Goal: Information Seeking & Learning: Learn about a topic

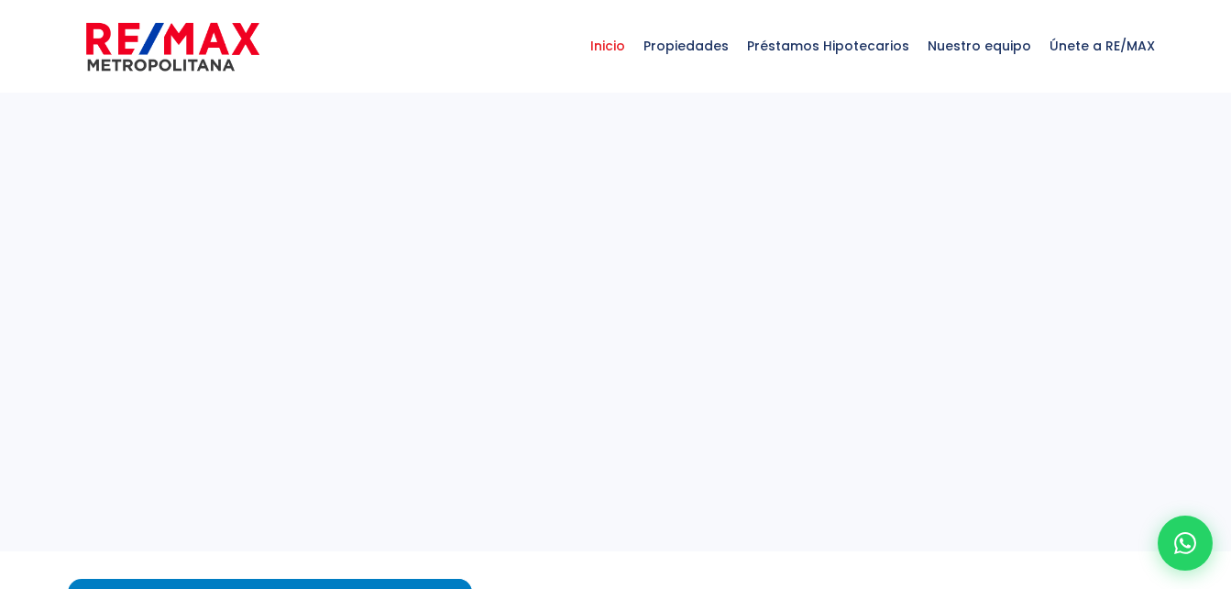
select select
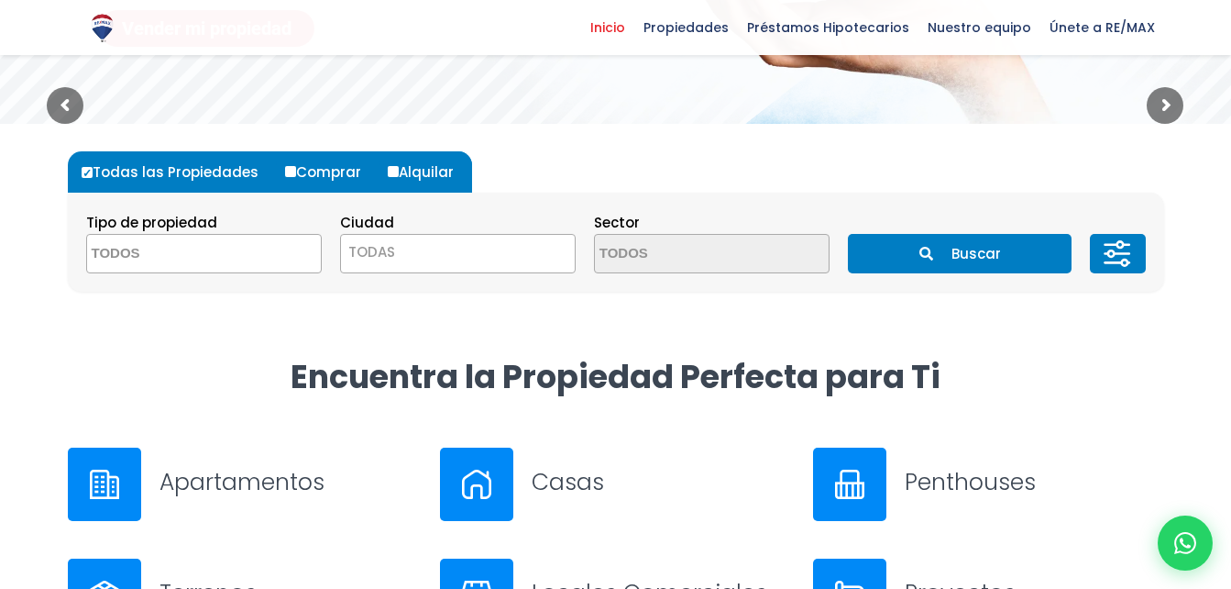
scroll to position [458, 0]
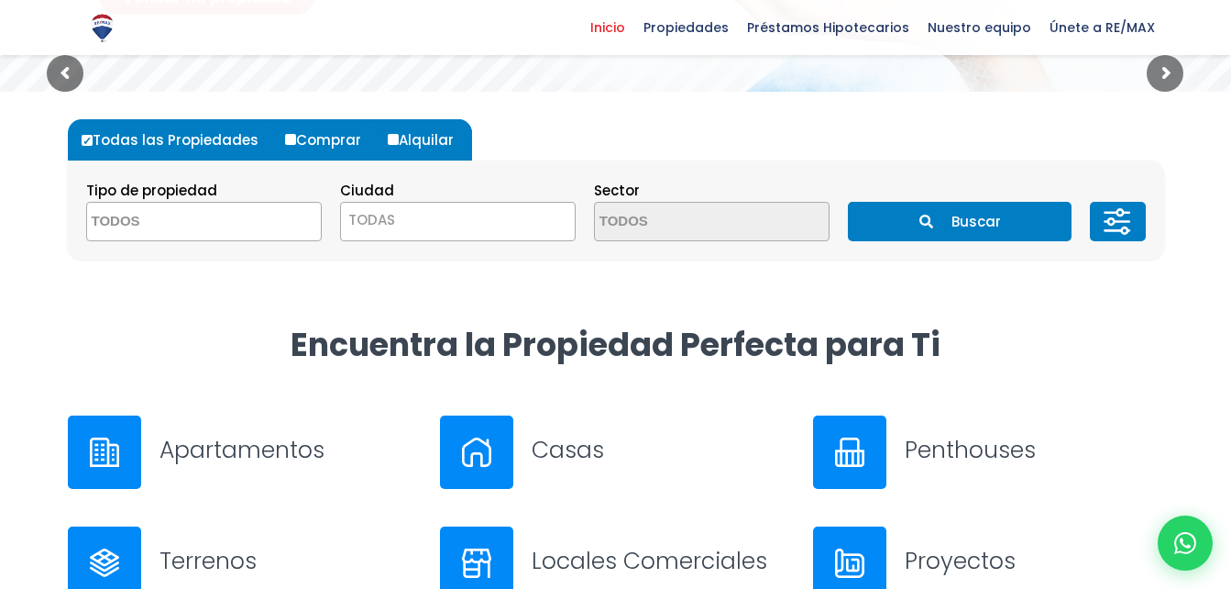
click at [121, 444] on div at bounding box center [104, 451] width 73 height 73
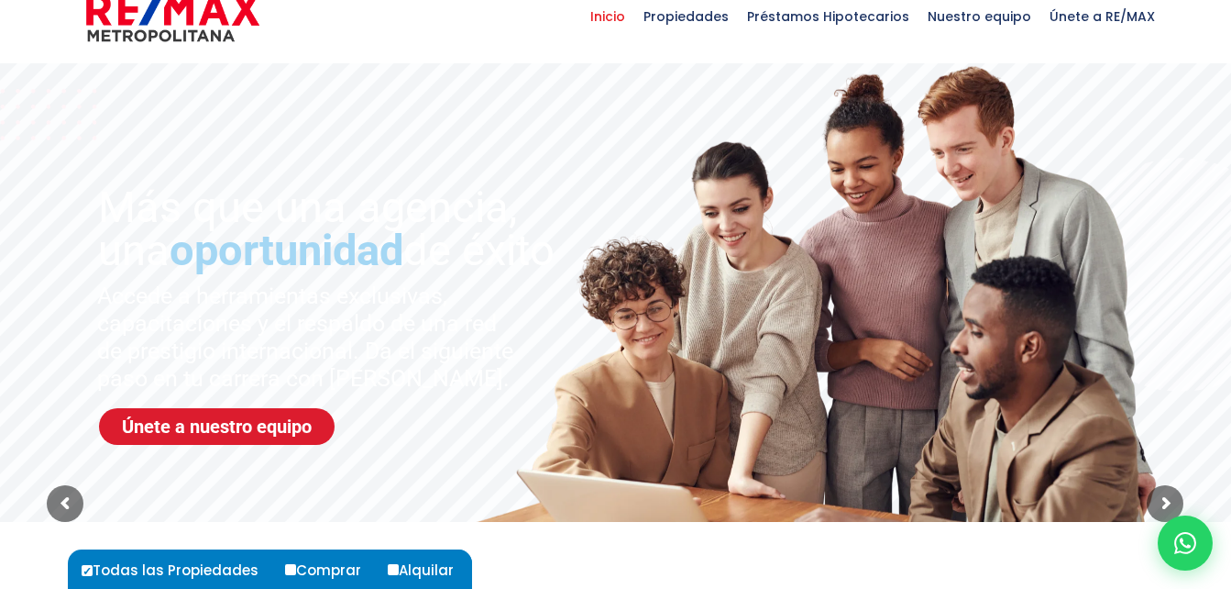
scroll to position [0, 0]
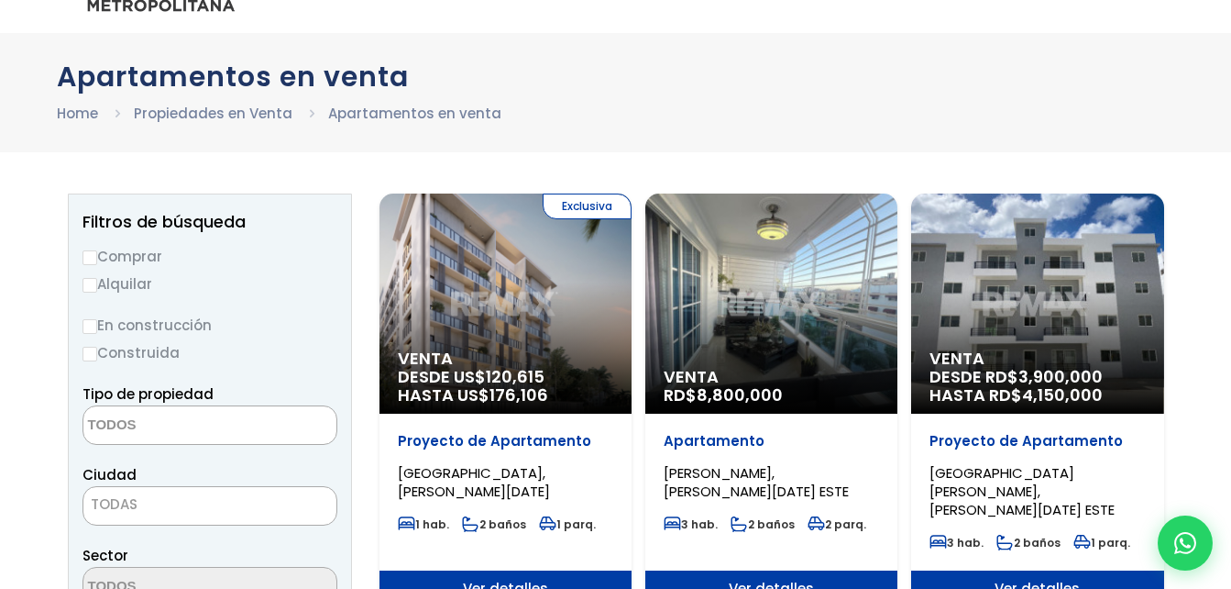
scroll to position [92, 0]
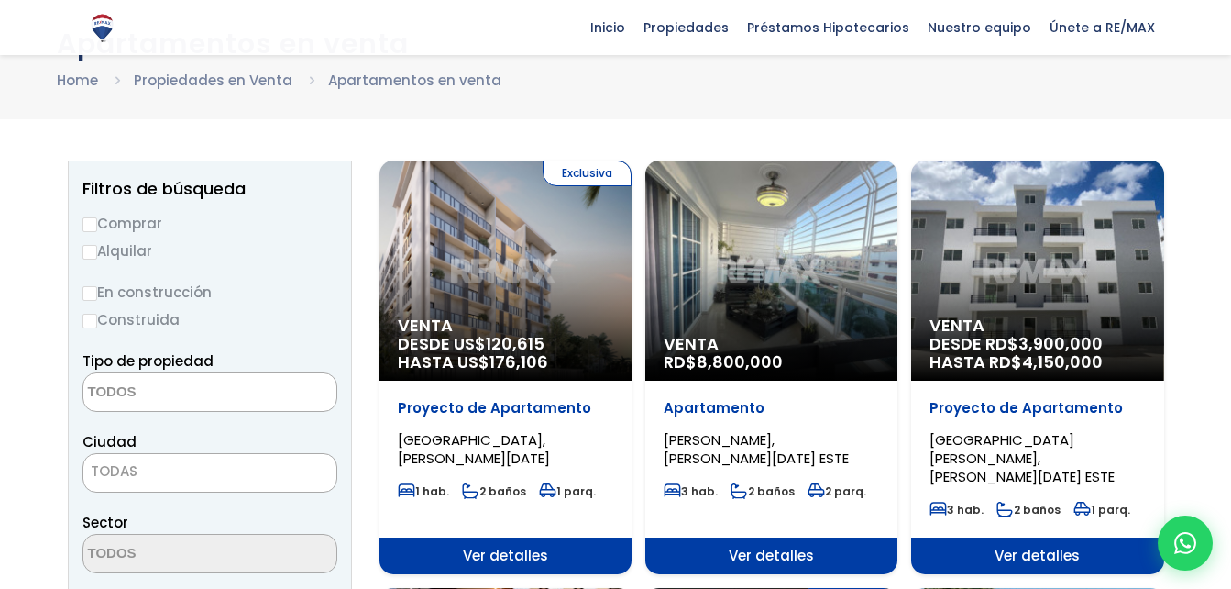
click at [162, 391] on textarea "Search" at bounding box center [172, 392] width 178 height 39
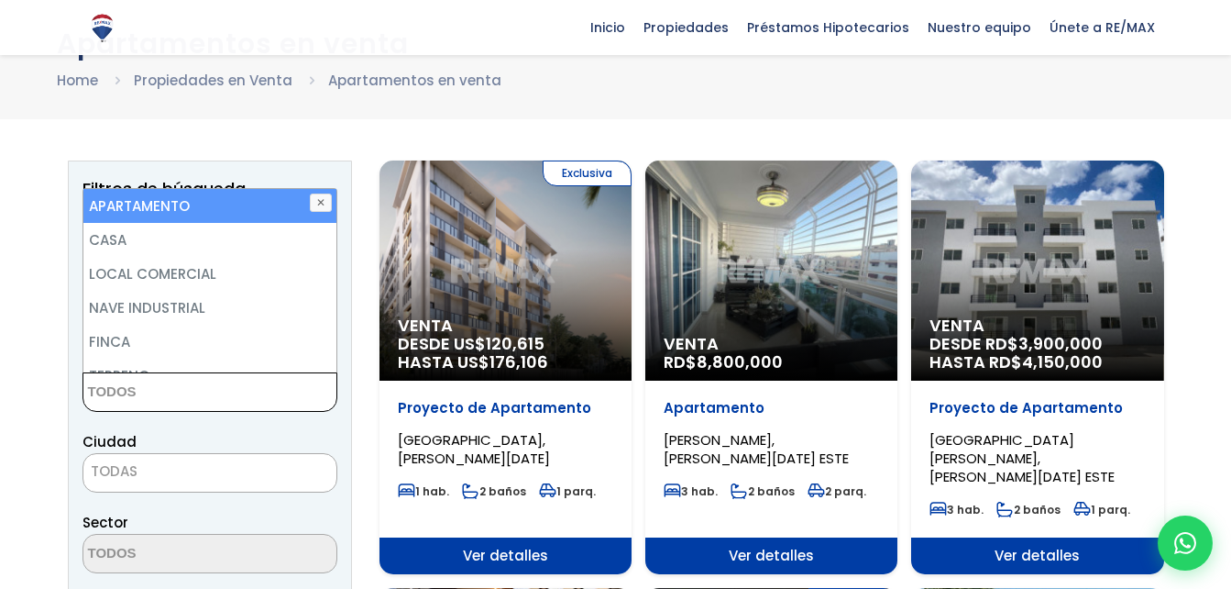
click at [205, 209] on li "APARTAMENTO" at bounding box center [209, 206] width 253 height 34
select select "apartment"
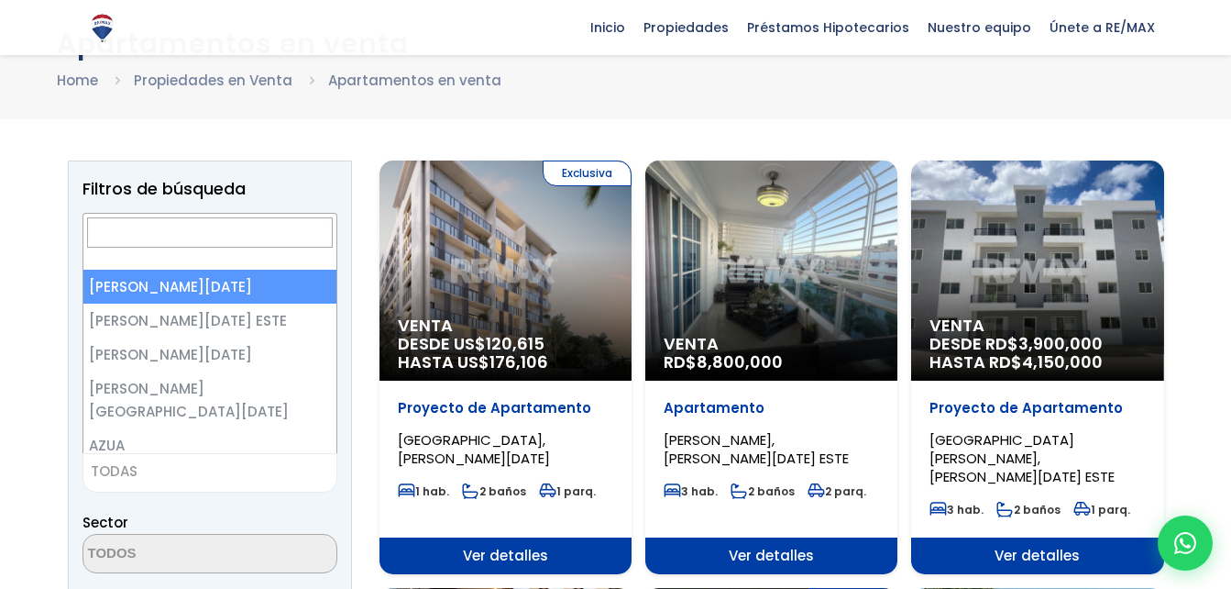
click at [160, 468] on span "TODAS" at bounding box center [209, 471] width 253 height 26
select select "1"
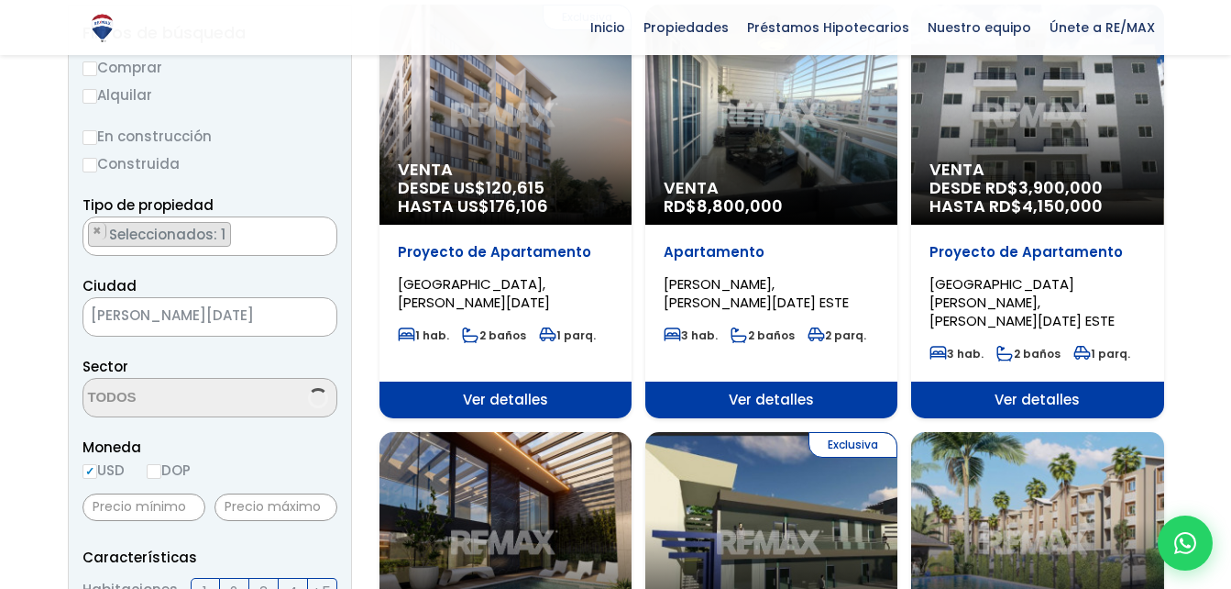
scroll to position [275, 0]
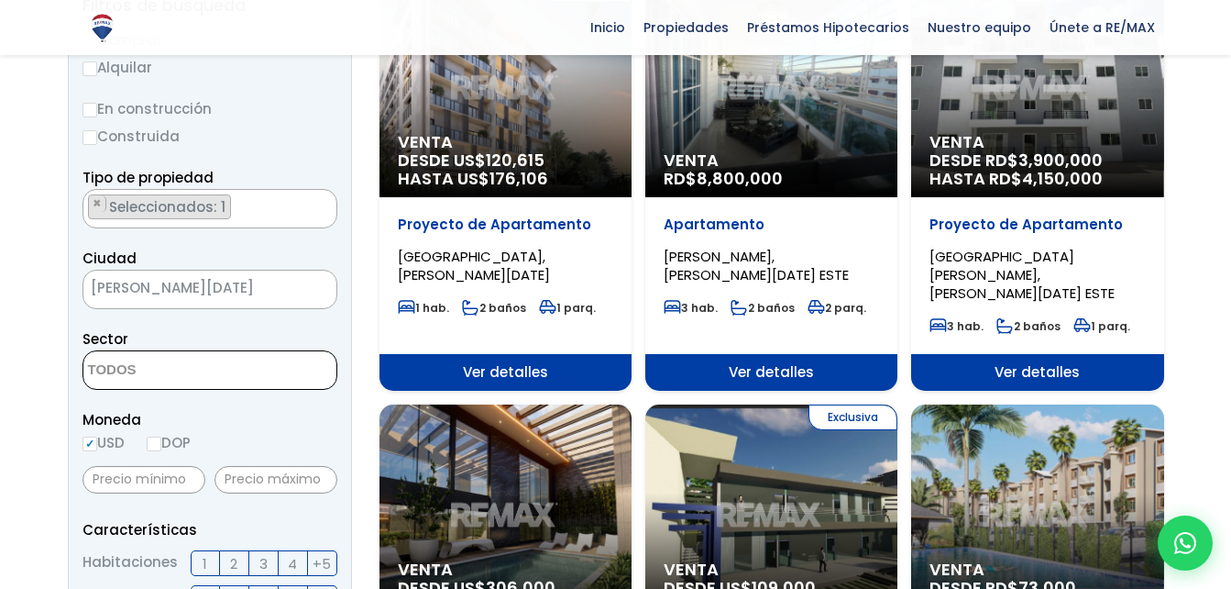
click at [208, 366] on textarea "Search" at bounding box center [172, 370] width 178 height 39
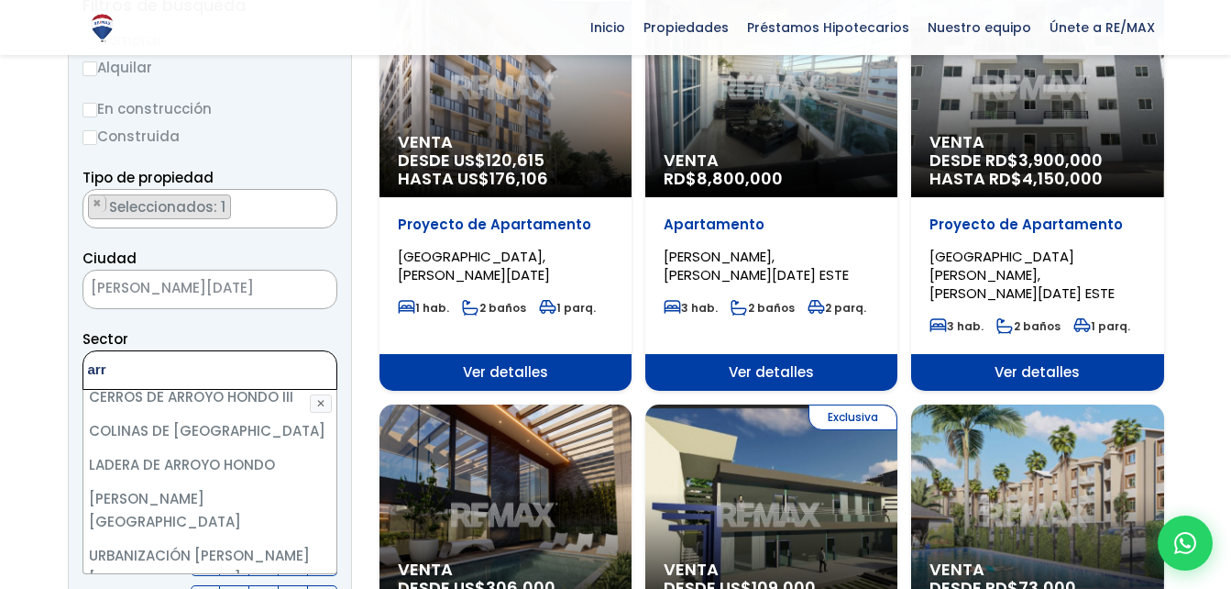
scroll to position [314, 0]
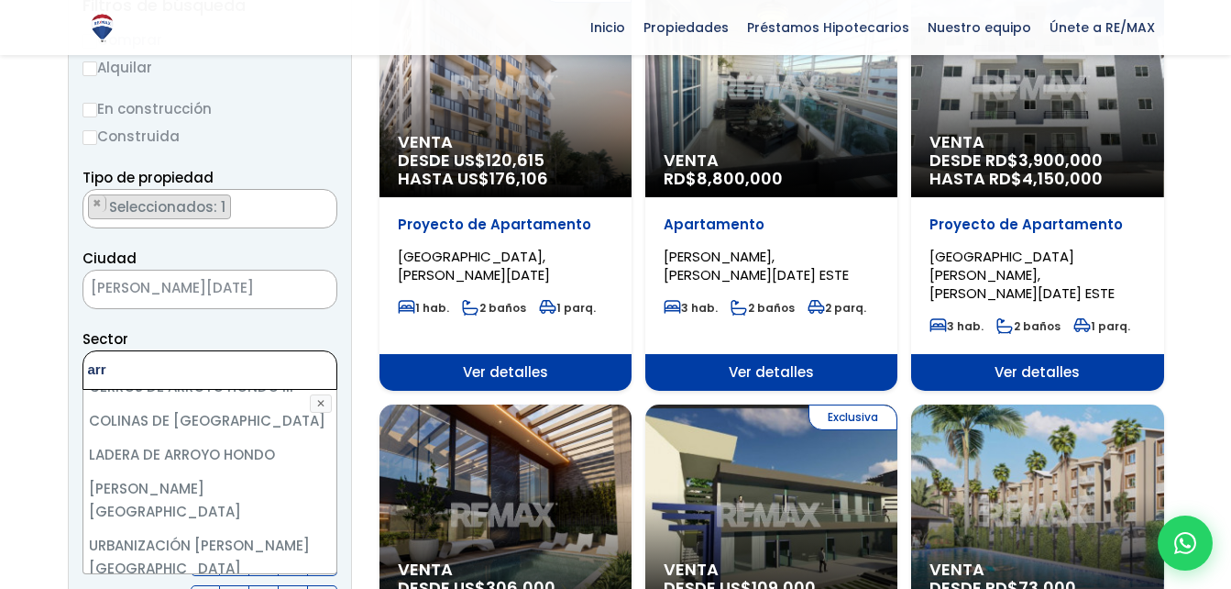
type textarea "arr"
select select "16301"
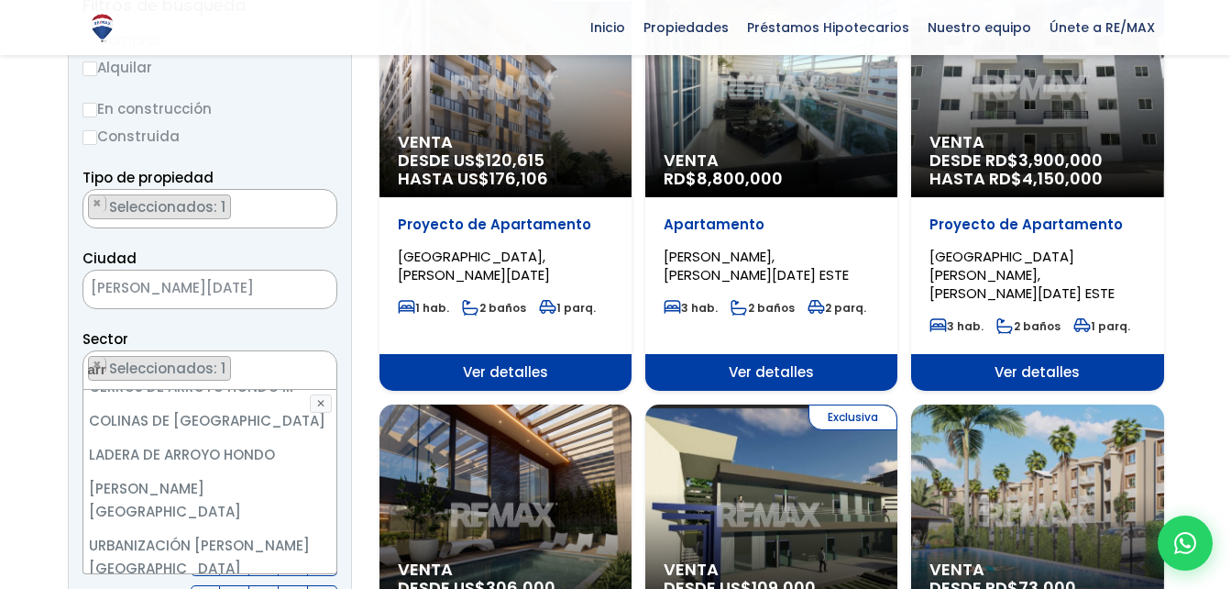
select select
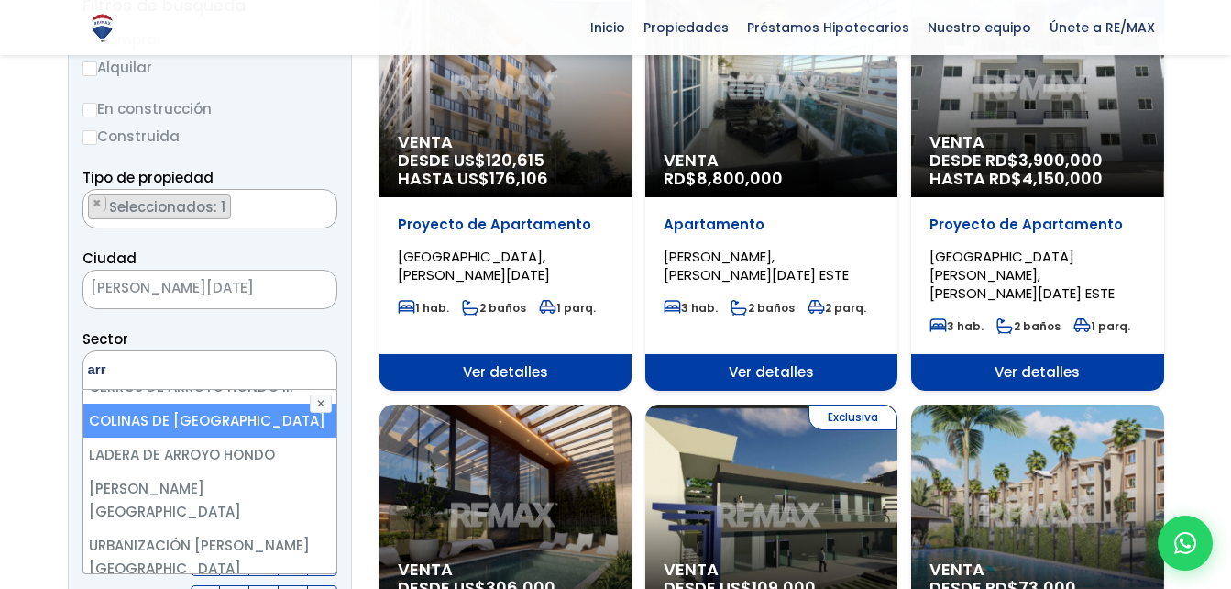
click at [179, 369] on textarea "arr" at bounding box center [172, 370] width 178 height 39
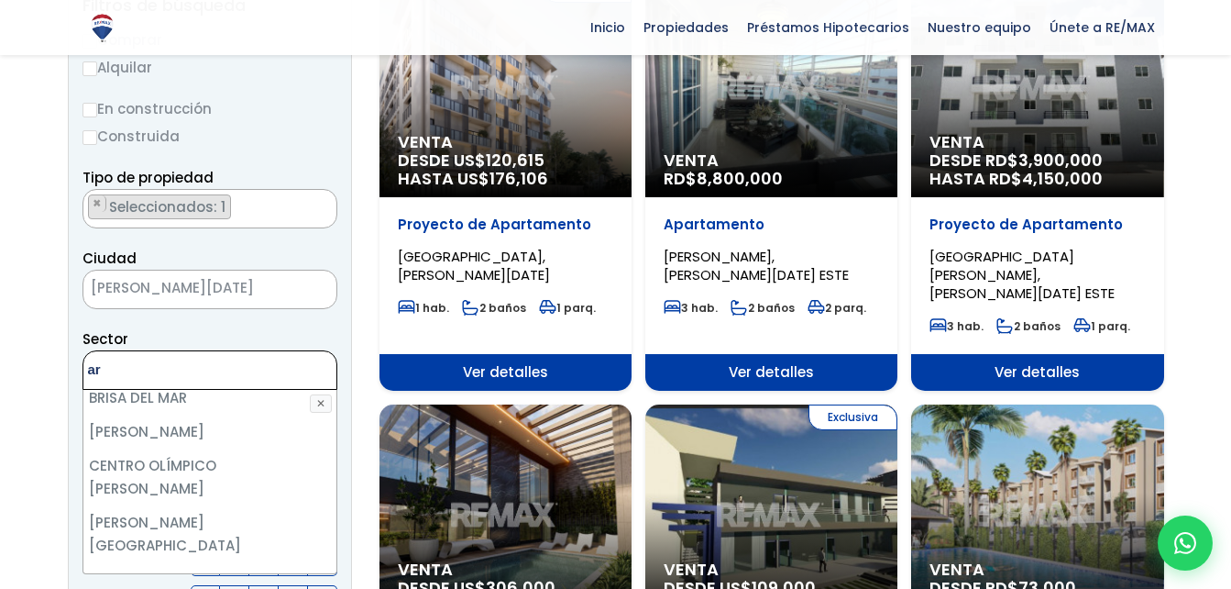
scroll to position [0, 0]
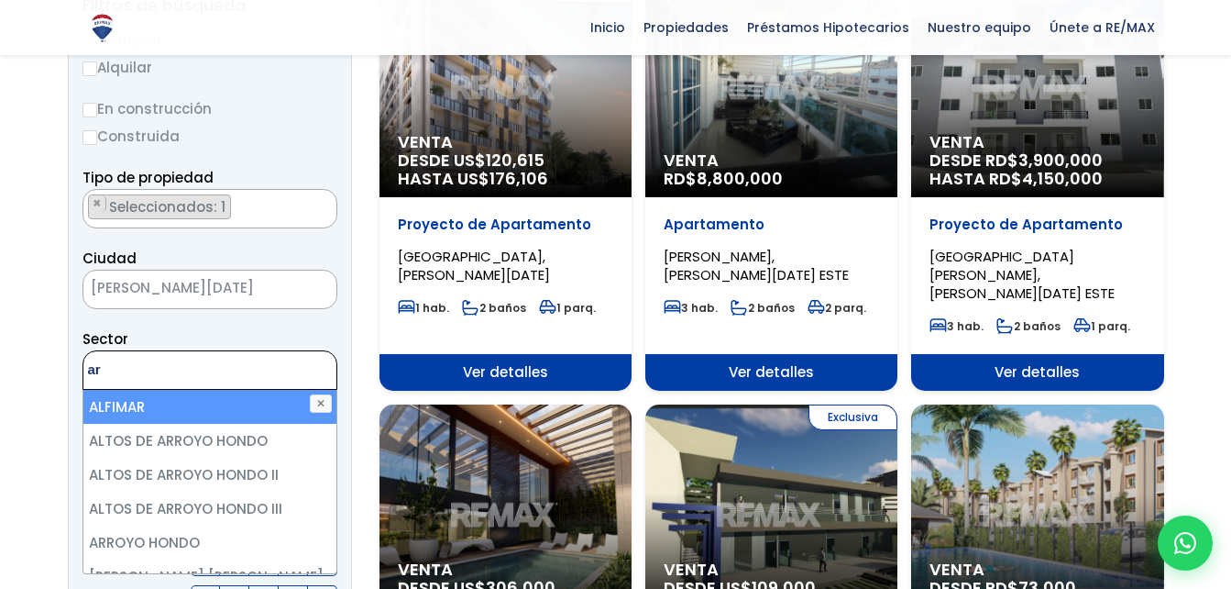
type textarea "a"
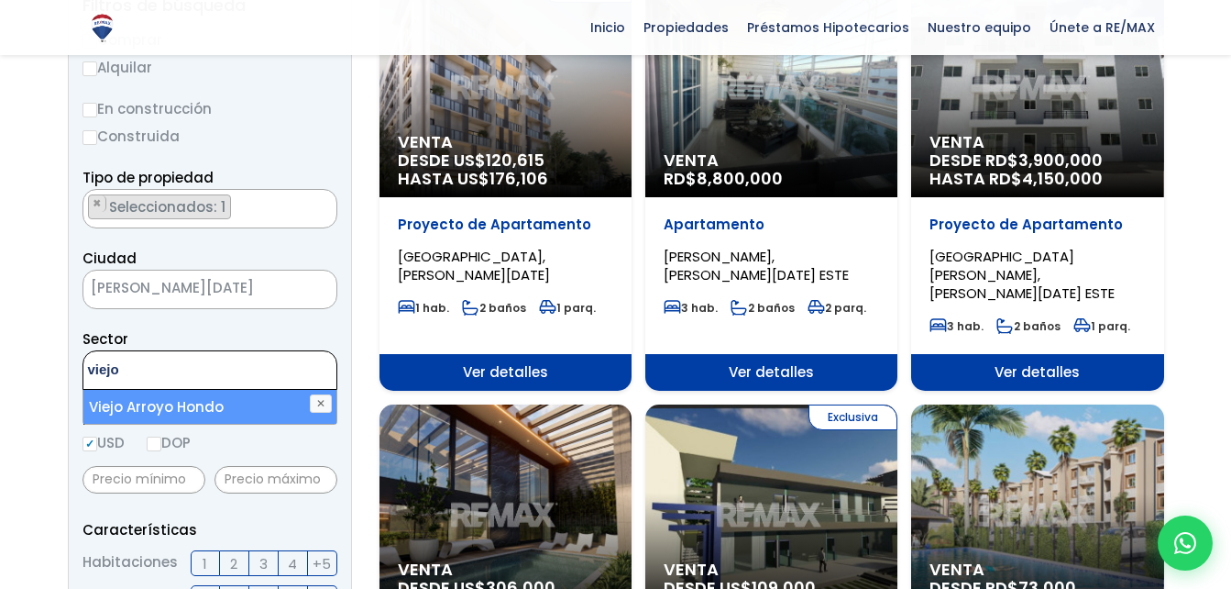
type textarea "viejo"
click at [171, 408] on li "Viejo Arroyo Hondo" at bounding box center [209, 407] width 253 height 34
select select "16301"
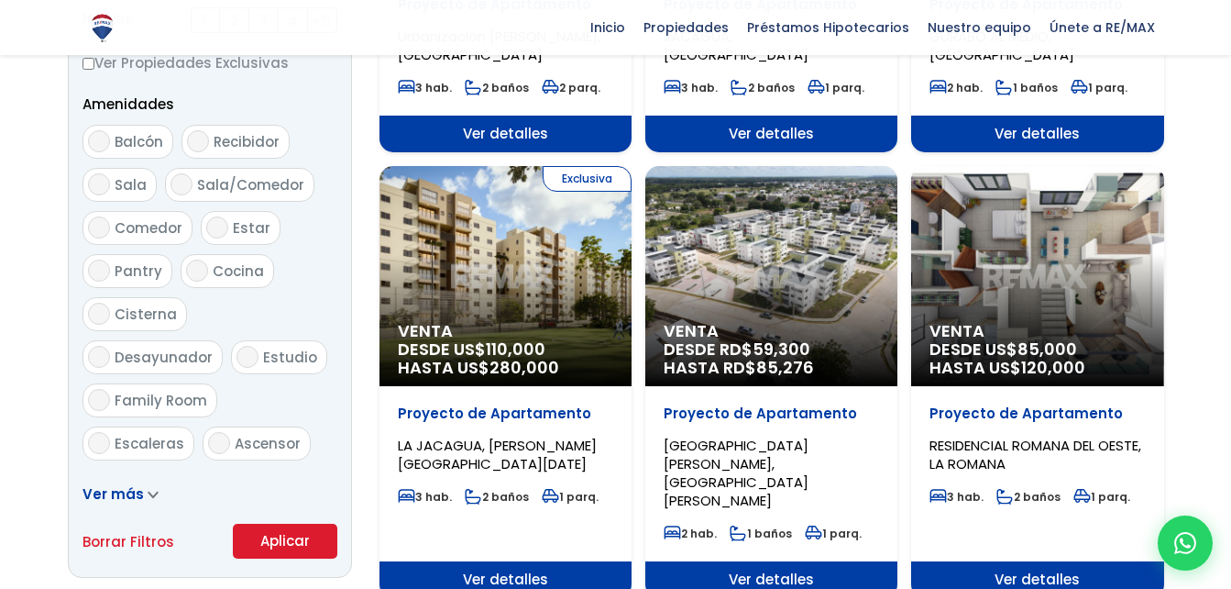
scroll to position [1029, 0]
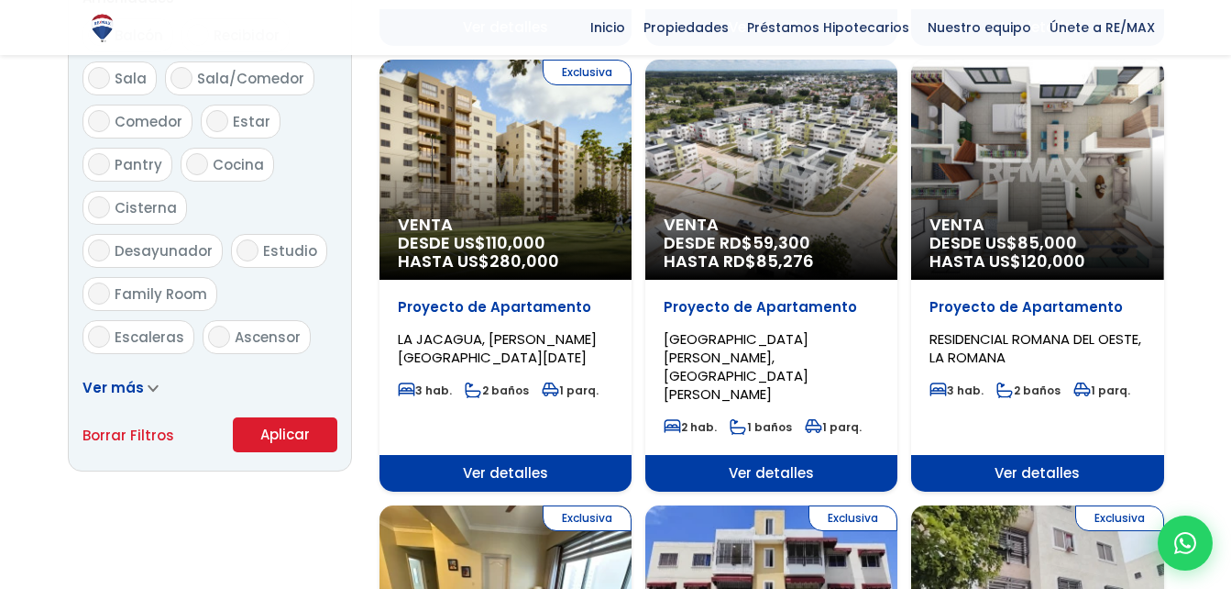
click at [263, 430] on button "Aplicar" at bounding box center [285, 434] width 105 height 35
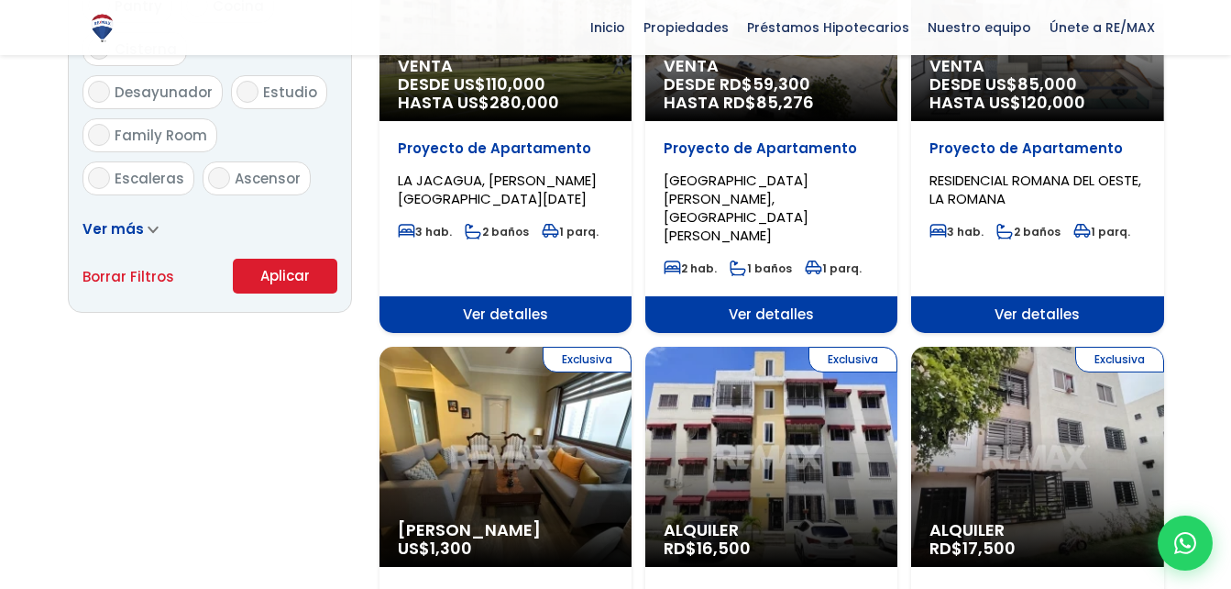
scroll to position [1212, 0]
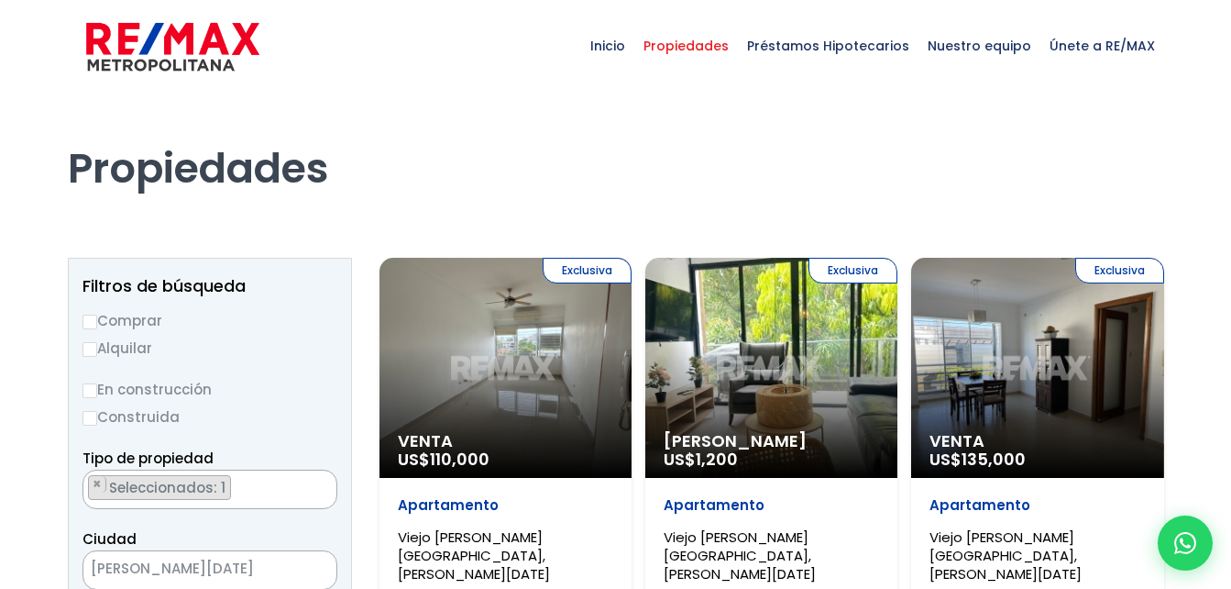
scroll to position [5123, 0]
select select "16301"
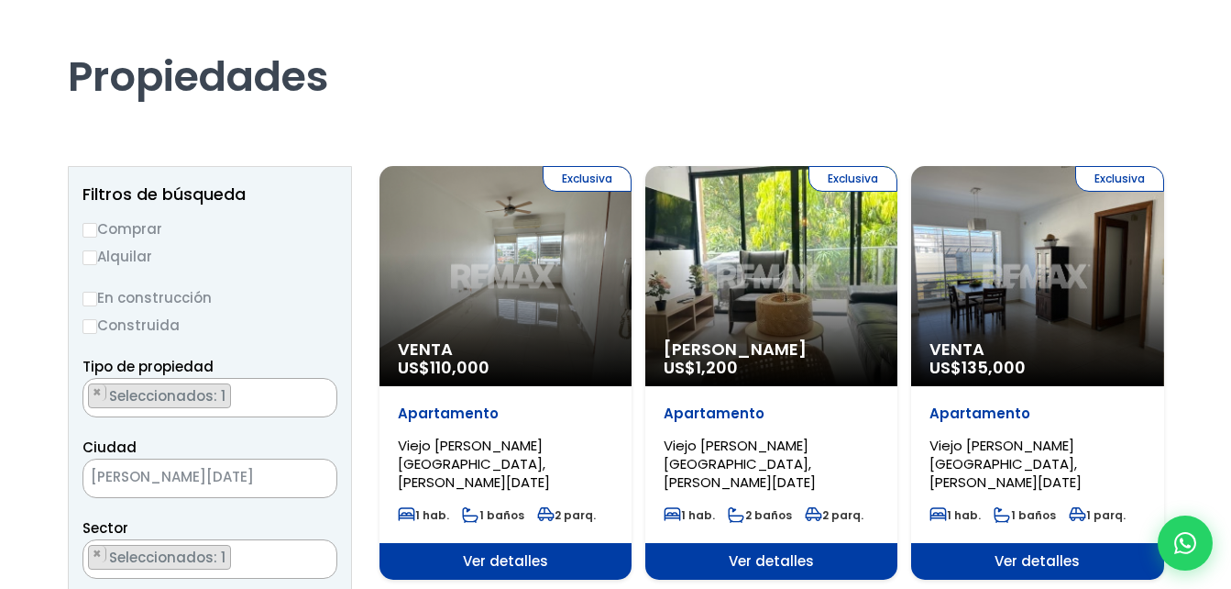
click at [467, 322] on div "Exclusiva Venta US$ 110,000" at bounding box center [506, 276] width 252 height 220
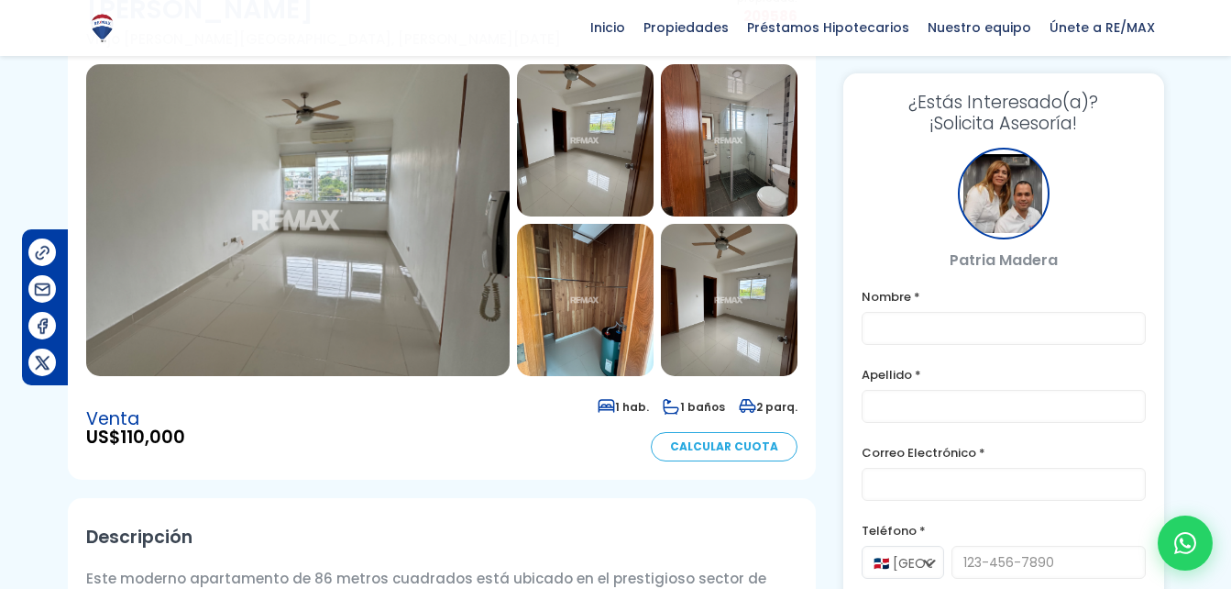
scroll to position [275, 0]
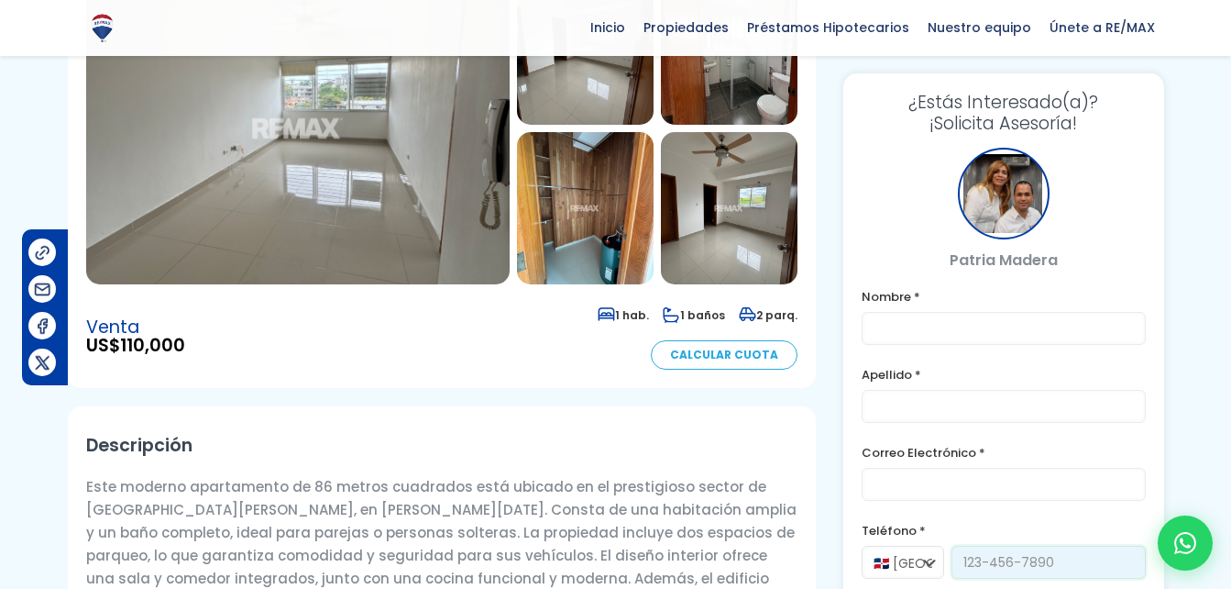
drag, startPoint x: 964, startPoint y: 561, endPoint x: 1069, endPoint y: 549, distance: 105.2
click at [1069, 549] on input "tel" at bounding box center [1049, 561] width 194 height 33
click at [640, 348] on section "Apartamento en Viejo Arroyo Hondo Viejo Arroyo Hondo, Santo Domingo De Guzmán C…" at bounding box center [442, 116] width 748 height 544
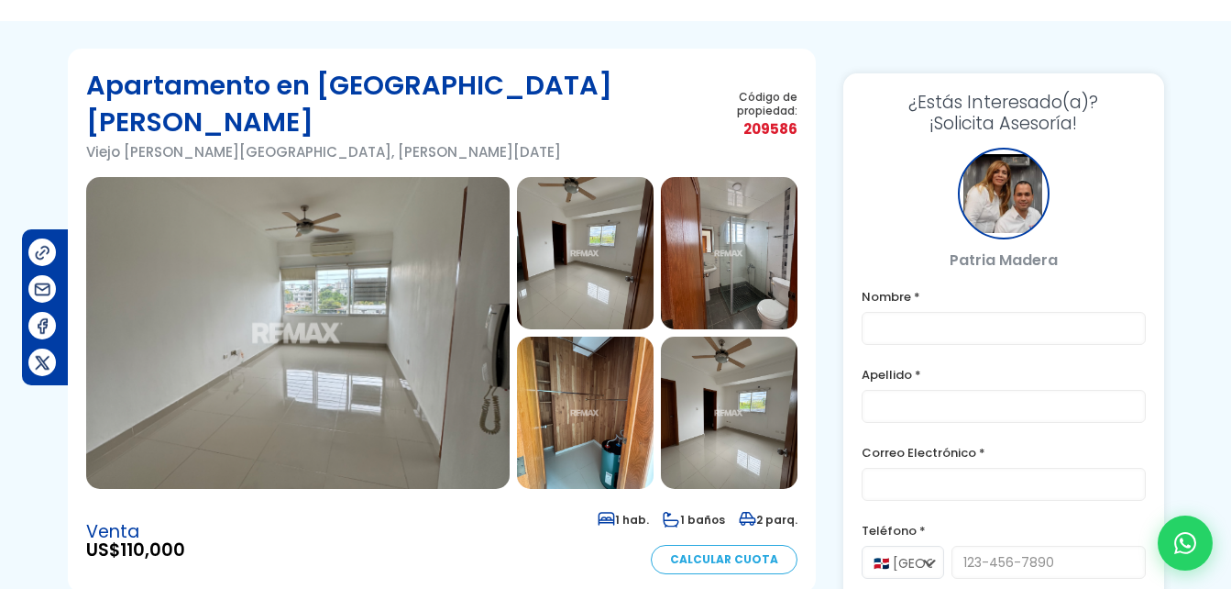
scroll to position [0, 0]
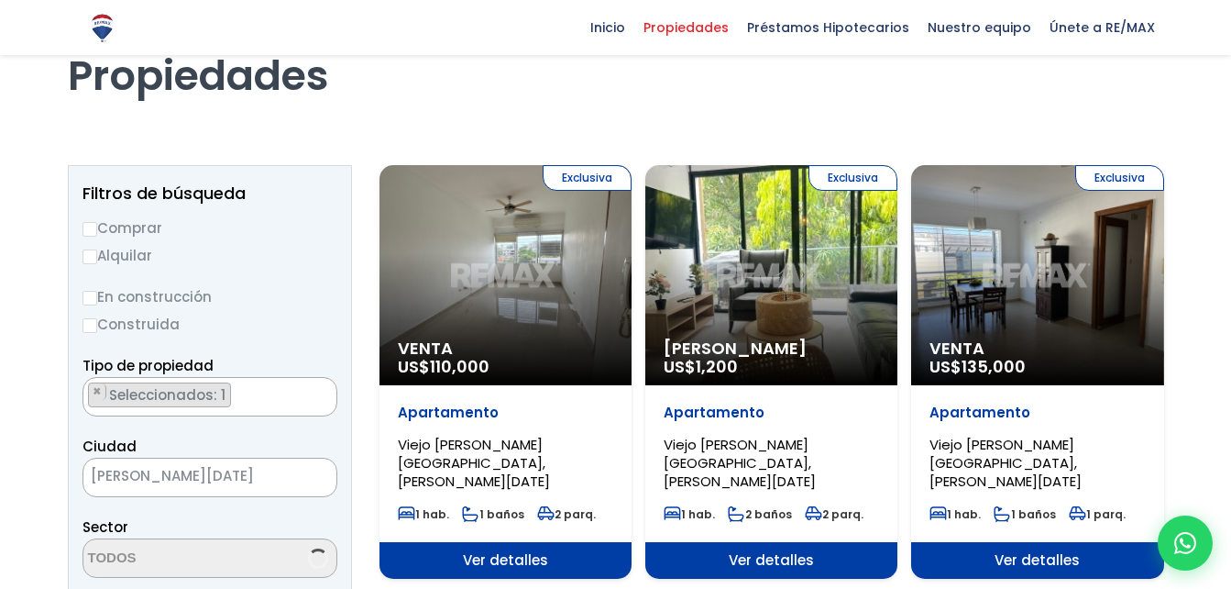
select select "16301"
click at [1009, 256] on div "Exclusiva Venta US$ 135,000" at bounding box center [1037, 275] width 252 height 220
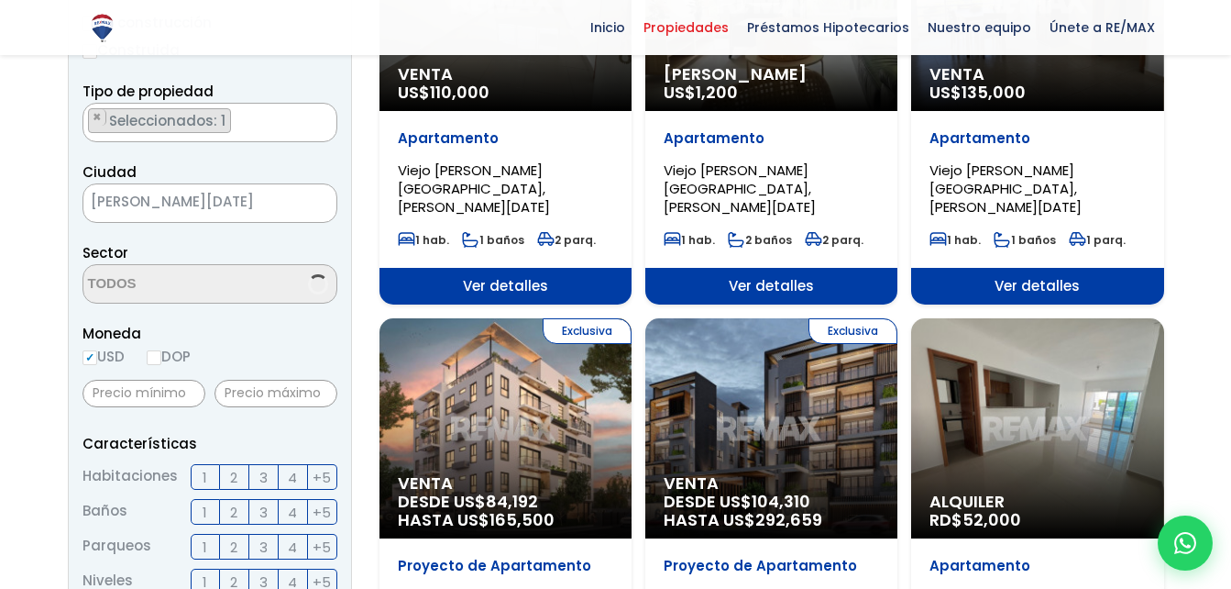
scroll to position [5123, 0]
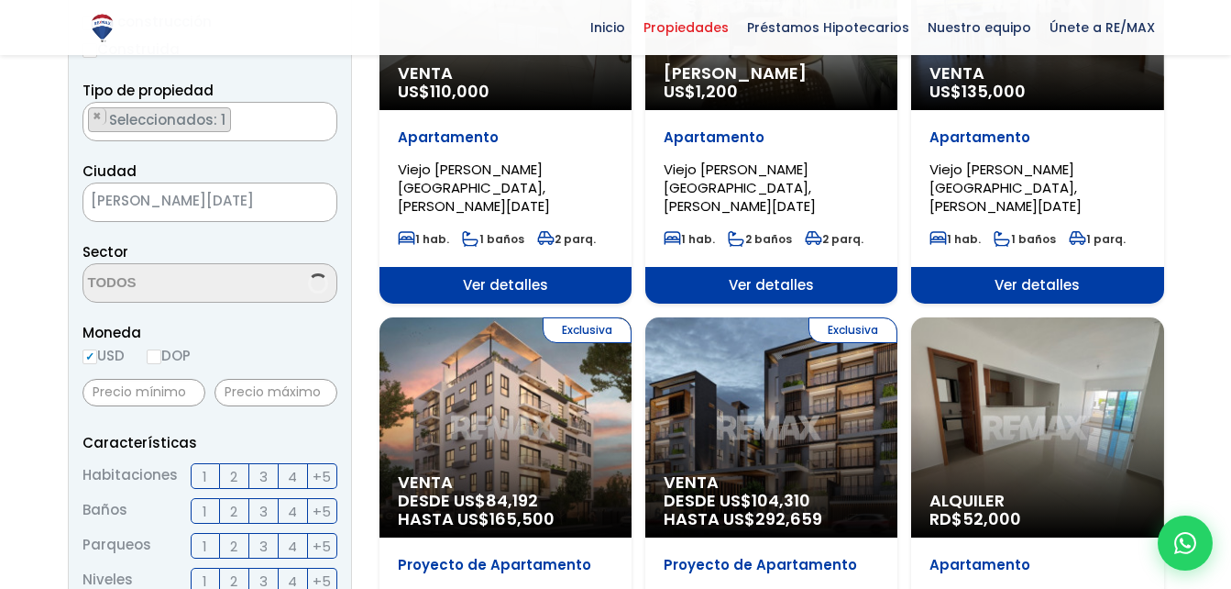
select select "16301"
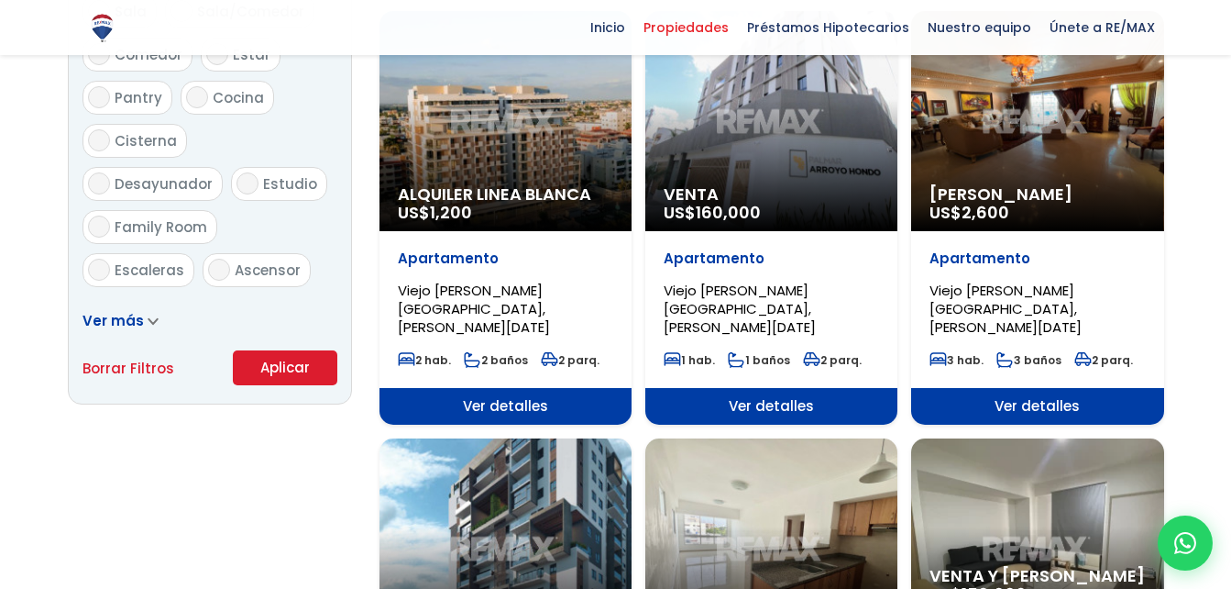
scroll to position [1192, 0]
